Goal: Use online tool/utility: Utilize a website feature to perform a specific function

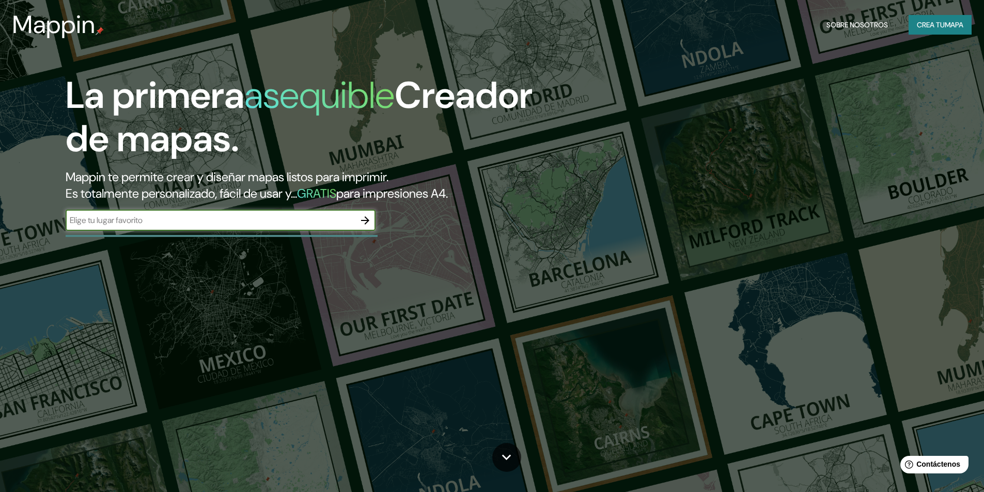
click at [221, 217] on input "text" at bounding box center [210, 220] width 289 height 12
type input "iquitos"
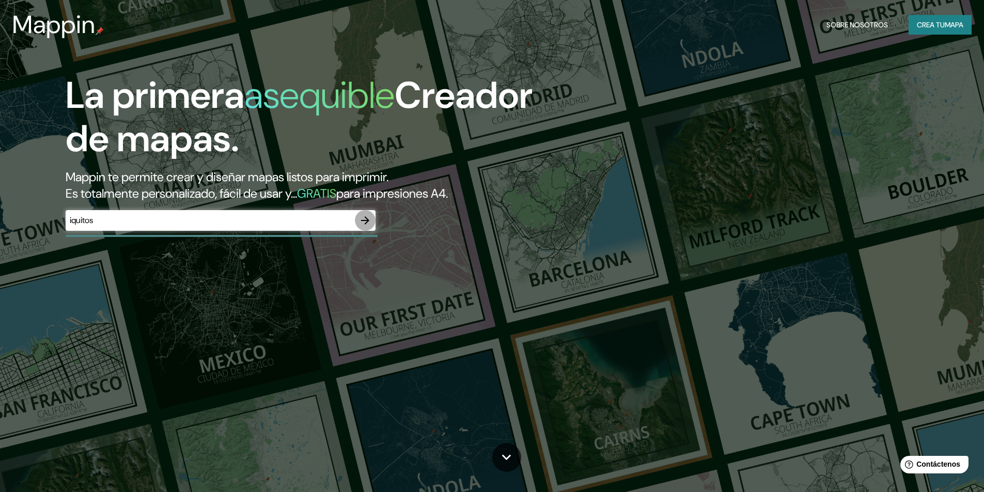
click at [369, 221] on icon "button" at bounding box center [365, 220] width 8 height 8
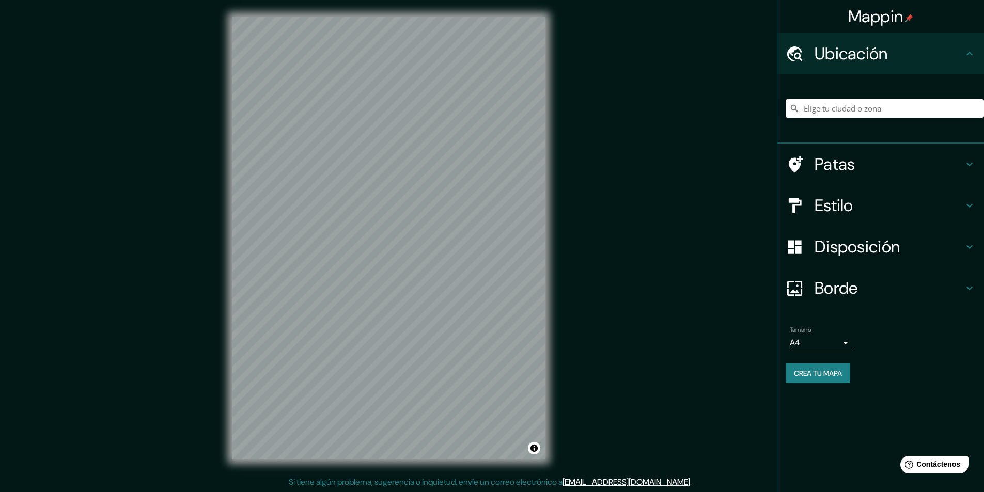
click at [866, 100] on input "Elige tu ciudad o zona" at bounding box center [884, 108] width 198 height 19
click at [848, 116] on input "iquitos" at bounding box center [884, 108] width 198 height 19
click at [840, 108] on input "iquitos" at bounding box center [884, 108] width 198 height 19
type input "i"
click at [903, 104] on input "Elige tu ciudad o zona" at bounding box center [884, 108] width 198 height 19
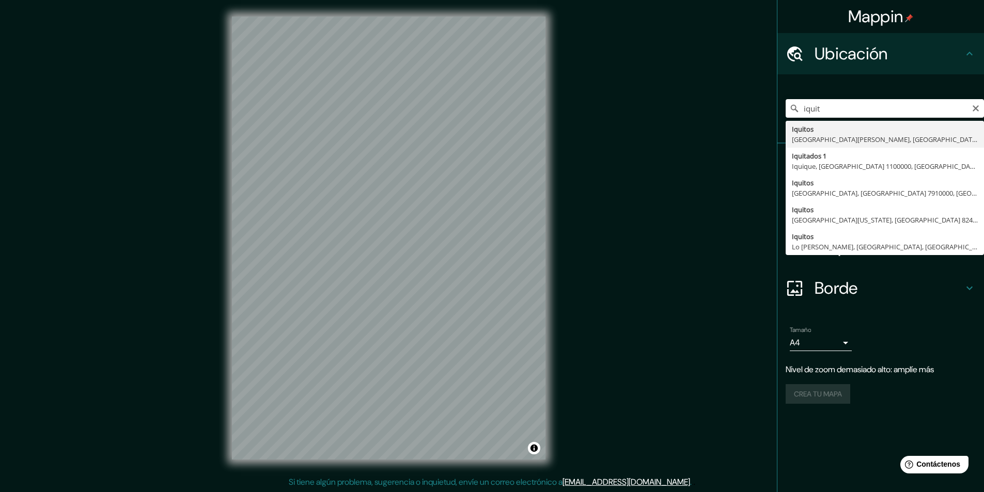
type input "Iquitos, [GEOGRAPHIC_DATA][PERSON_NAME], [GEOGRAPHIC_DATA]"
